Goal: Task Accomplishment & Management: Use online tool/utility

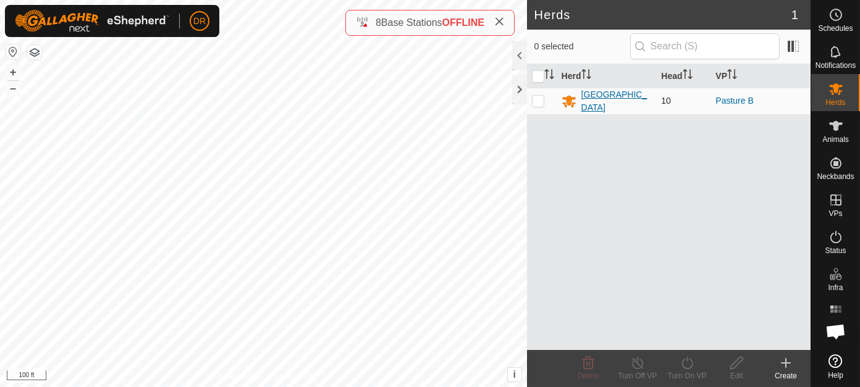
click at [598, 95] on div "[GEOGRAPHIC_DATA]" at bounding box center [616, 101] width 70 height 26
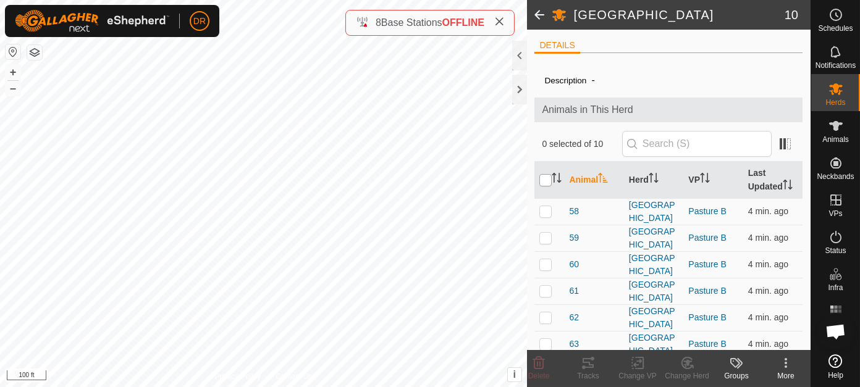
click at [544, 182] on input "checkbox" at bounding box center [545, 180] width 12 height 12
checkbox input "true"
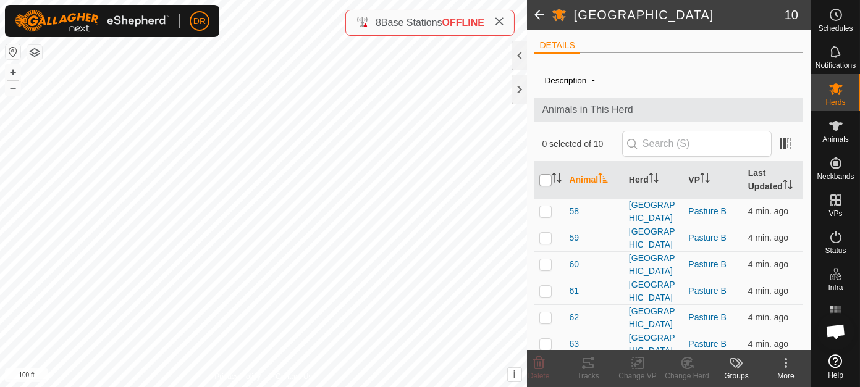
checkbox input "true"
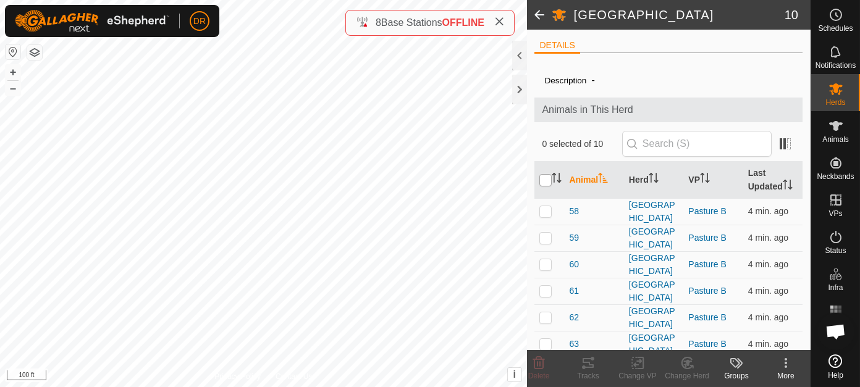
checkbox input "true"
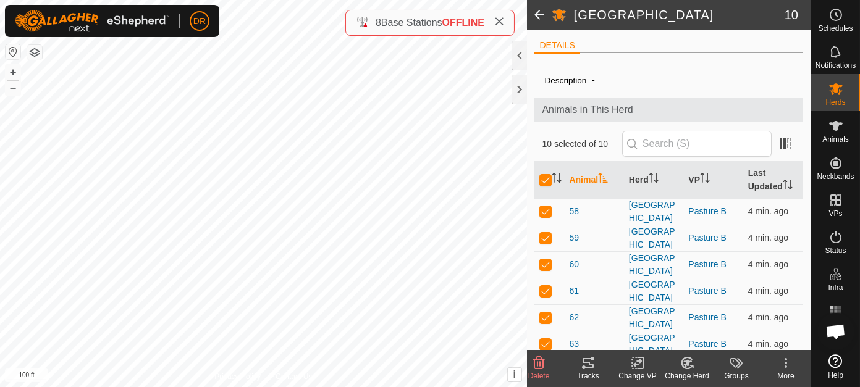
click at [593, 369] on icon at bounding box center [588, 363] width 15 height 15
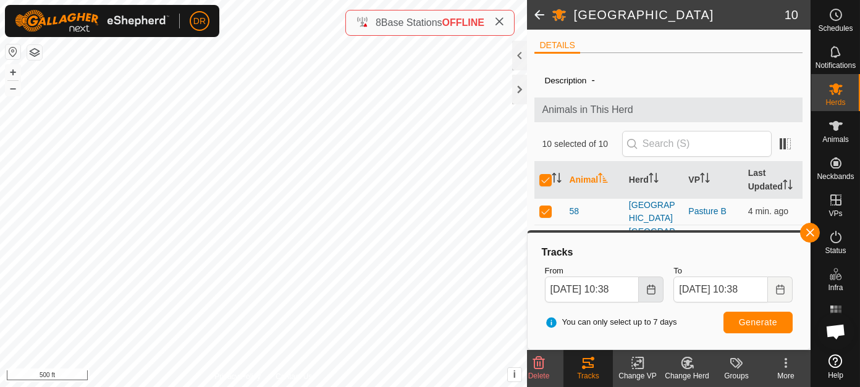
click at [654, 288] on icon "Choose Date" at bounding box center [651, 290] width 10 height 10
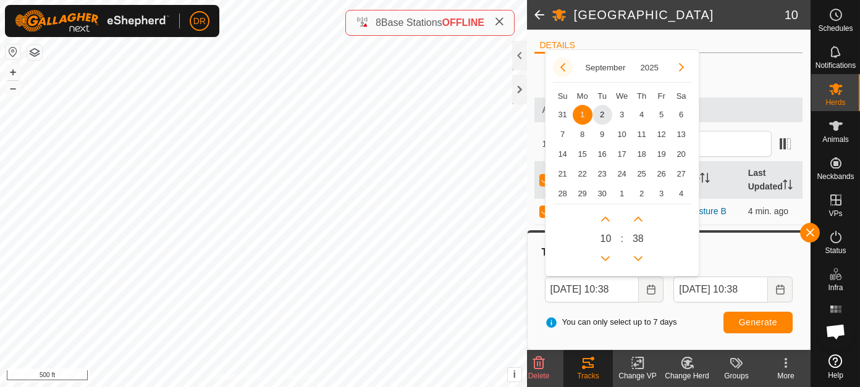
click at [560, 69] on button "Previous Month" at bounding box center [563, 67] width 20 height 20
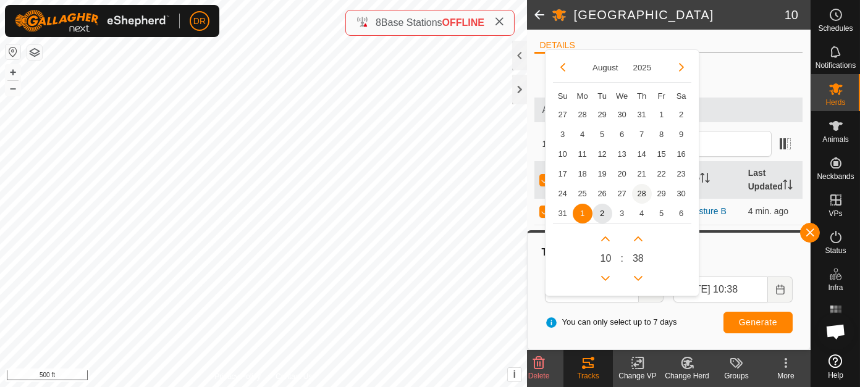
click at [637, 192] on span "28" at bounding box center [642, 194] width 20 height 20
type input "[DATE] 10:38"
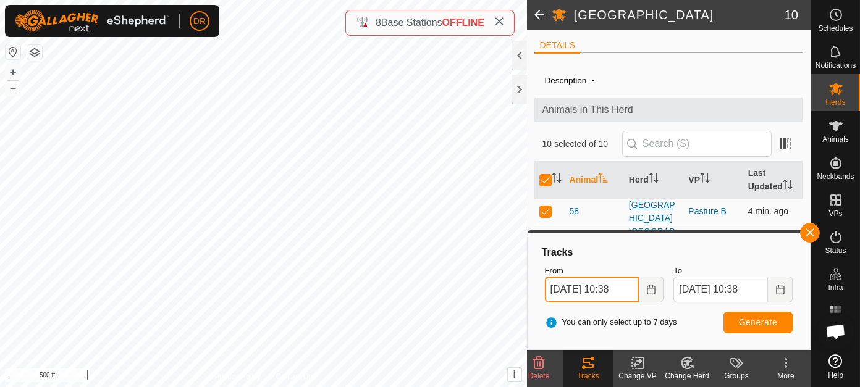
scroll to position [0, 2]
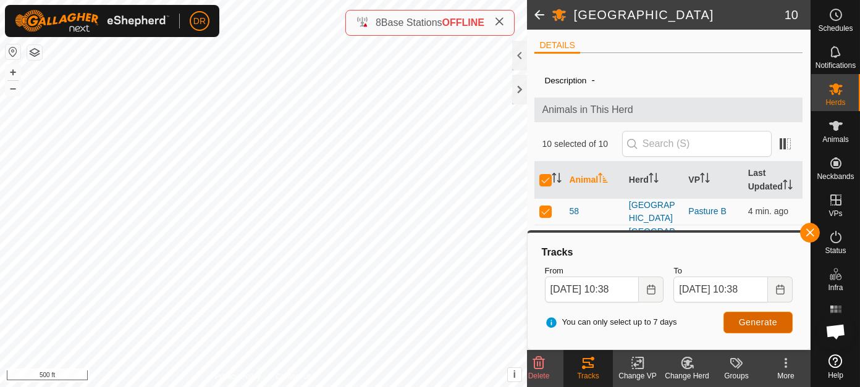
click at [754, 322] on span "Generate" at bounding box center [758, 323] width 38 height 10
